Goal: Communication & Community: Answer question/provide support

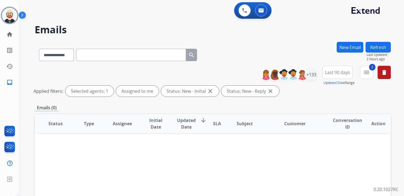
select select "**********"
click at [13, 16] on img at bounding box center [9, 15] width 15 height 15
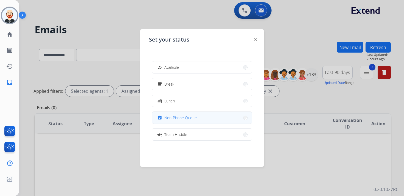
click at [166, 114] on button "assignment Non-Phone Queue" at bounding box center [202, 118] width 100 height 12
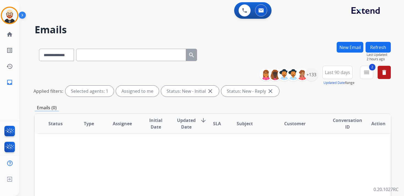
click at [377, 46] on button "Refresh" at bounding box center [378, 47] width 25 height 11
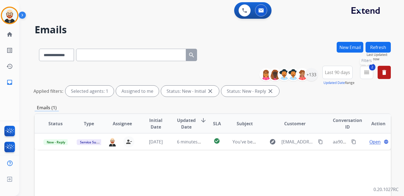
click at [366, 72] on mat-icon "menu" at bounding box center [367, 72] width 7 height 7
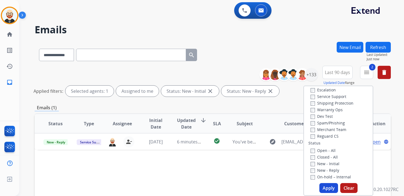
scroll to position [19, 0]
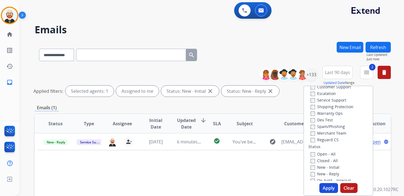
click at [326, 99] on label "Service Support" at bounding box center [329, 99] width 36 height 5
click at [323, 187] on button "Apply" at bounding box center [329, 188] width 19 height 10
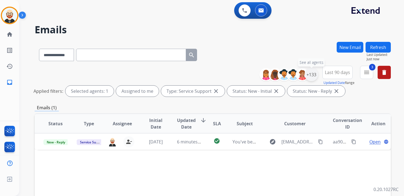
click at [311, 75] on div "+133" at bounding box center [311, 74] width 13 height 13
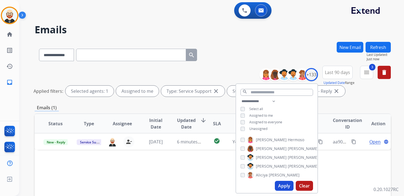
click at [252, 130] on span "Unassigned" at bounding box center [258, 128] width 18 height 5
click at [280, 185] on button "Apply" at bounding box center [284, 186] width 19 height 10
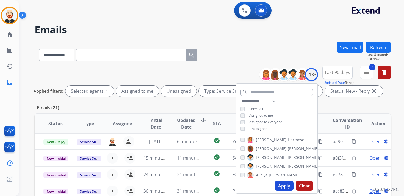
click at [187, 122] on span "Updated Date" at bounding box center [186, 123] width 19 height 13
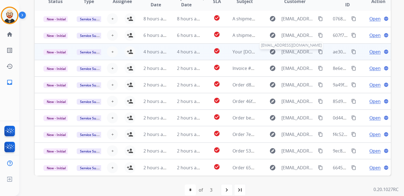
scroll to position [130, 0]
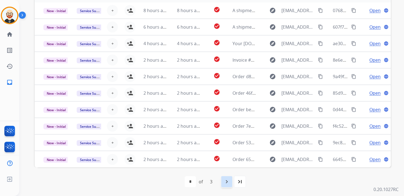
click at [224, 184] on mat-icon "navigate_next" at bounding box center [227, 181] width 7 height 7
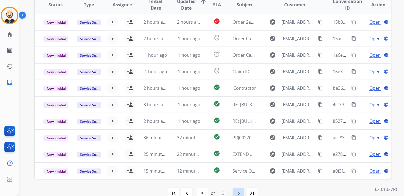
scroll to position [125, 0]
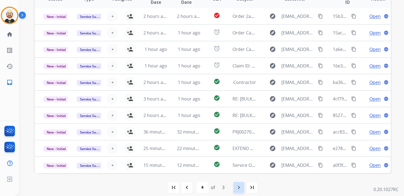
click at [239, 189] on mat-icon "navigate_next" at bounding box center [239, 187] width 7 height 7
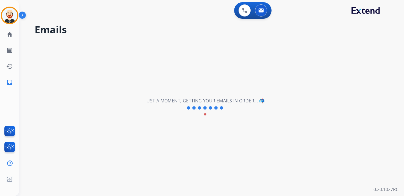
scroll to position [0, 0]
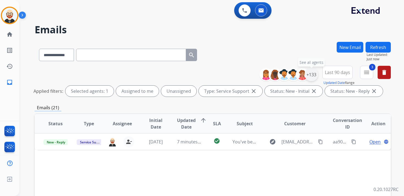
click at [313, 75] on div "+133" at bounding box center [311, 74] width 13 height 13
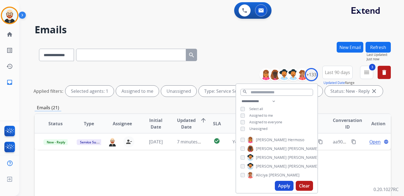
click at [262, 125] on div "**********" at bounding box center [276, 115] width 81 height 35
click at [260, 127] on span "Unassigned" at bounding box center [258, 128] width 18 height 5
click at [282, 186] on button "Apply" at bounding box center [284, 186] width 19 height 10
click at [369, 73] on mat-icon "menu" at bounding box center [367, 72] width 7 height 7
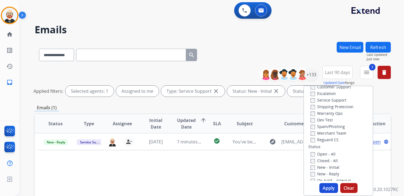
click at [314, 101] on label "Service Support" at bounding box center [329, 99] width 36 height 5
click at [325, 188] on button "Apply" at bounding box center [329, 188] width 19 height 10
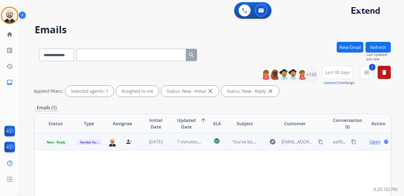
click at [374, 139] on span "Open" at bounding box center [375, 141] width 11 height 7
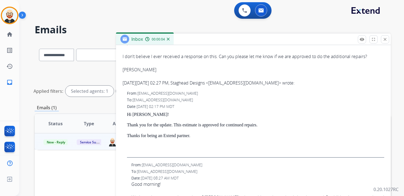
scroll to position [120, 0]
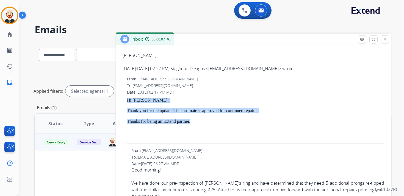
drag, startPoint x: 207, startPoint y: 123, endPoint x: 127, endPoint y: 99, distance: 84.3
click at [127, 99] on div "From: [EMAIL_ADDRESS][DOMAIN_NAME] To: [EMAIL_ADDRESS][DOMAIN_NAME] Date: [DATE…" at bounding box center [254, 109] width 262 height 67
copy div "Hi [PERSON_NAME]! Thank you for the update. This estimate is approved for conti…"
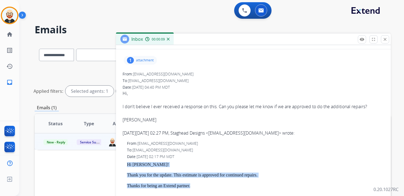
scroll to position [0, 0]
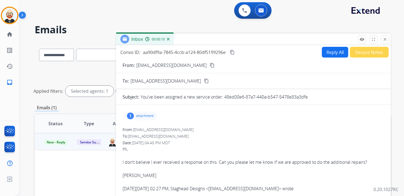
click at [334, 48] on button "Reply All" at bounding box center [335, 52] width 26 height 11
select select "**********"
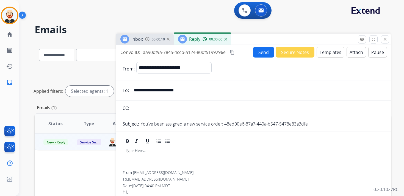
click at [165, 156] on div at bounding box center [254, 158] width 262 height 25
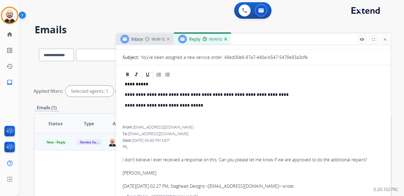
scroll to position [60, 0]
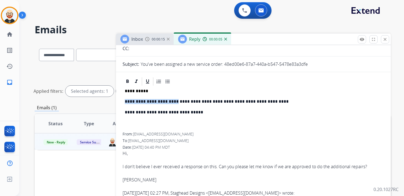
drag, startPoint x: 173, startPoint y: 101, endPoint x: 126, endPoint y: 101, distance: 47.6
click at [125, 101] on p "**********" at bounding box center [251, 101] width 253 height 5
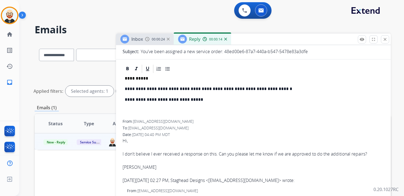
scroll to position [73, 0]
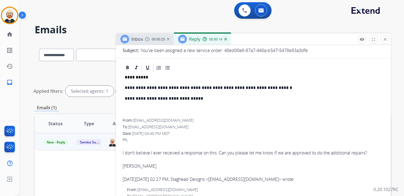
click at [140, 178] on div "[DATE][DATE] 02:27 PM, Staghead Designs < [EMAIL_ADDRESS][DOMAIN_NAME] > wrote:" at bounding box center [254, 179] width 262 height 7
drag, startPoint x: 130, startPoint y: 179, endPoint x: 190, endPoint y: 176, distance: 60.0
click at [190, 176] on div "[DATE][DATE] 02:27 PM, Staghead Designs < [EMAIL_ADDRESS][DOMAIN_NAME] > wrote:" at bounding box center [254, 179] width 262 height 7
copy div "[DATE] 02:27 PM"
click at [174, 86] on p "**********" at bounding box center [251, 87] width 253 height 5
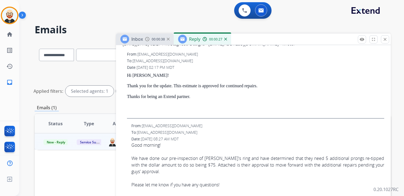
scroll to position [0, 0]
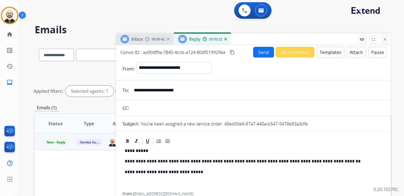
click at [254, 54] on button "Send" at bounding box center [263, 52] width 21 height 11
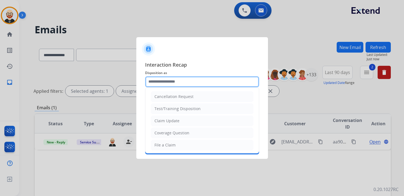
click at [205, 80] on input "text" at bounding box center [202, 81] width 114 height 11
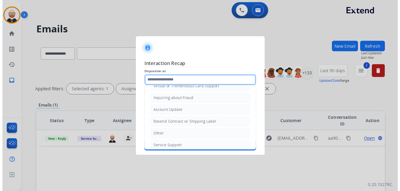
scroll to position [83, 0]
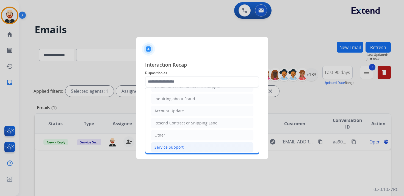
click at [182, 145] on div "Service Support" at bounding box center [169, 147] width 29 height 6
type input "**********"
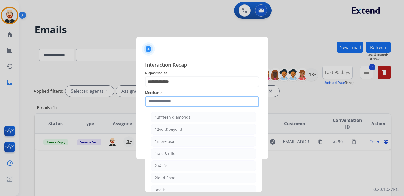
click at [168, 103] on input "text" at bounding box center [202, 101] width 114 height 11
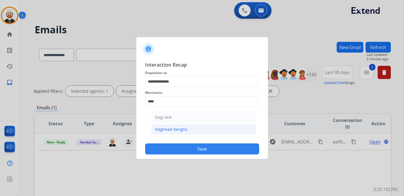
click at [166, 130] on div "Staghead designs" at bounding box center [171, 130] width 33 height 6
type input "**********"
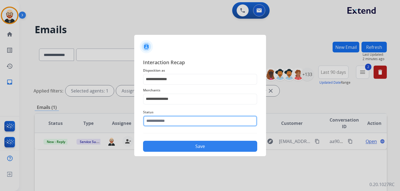
click at [166, 121] on input "text" at bounding box center [200, 121] width 114 height 11
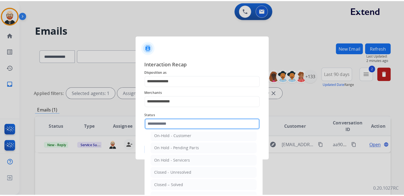
scroll to position [24, 0]
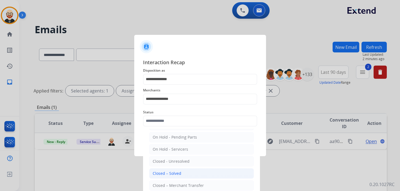
click at [172, 173] on div "Closed – Solved" at bounding box center [167, 174] width 29 height 6
type input "**********"
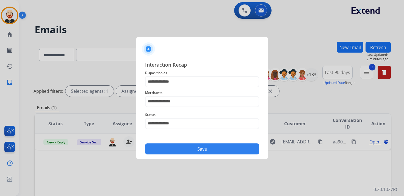
click at [168, 151] on button "Save" at bounding box center [202, 148] width 114 height 11
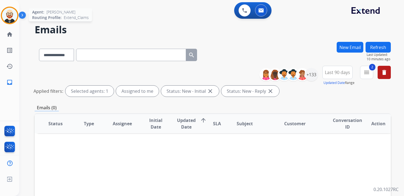
click at [11, 17] on img at bounding box center [9, 15] width 15 height 15
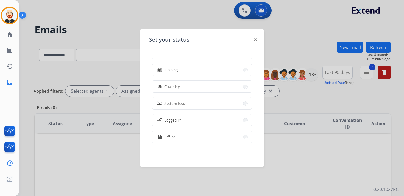
scroll to position [87, 0]
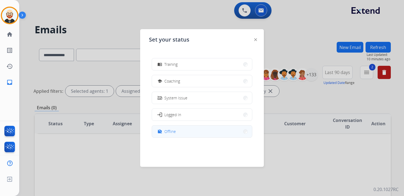
click at [183, 133] on button "work_off Offline" at bounding box center [202, 131] width 100 height 12
